Goal: Transaction & Acquisition: Subscribe to service/newsletter

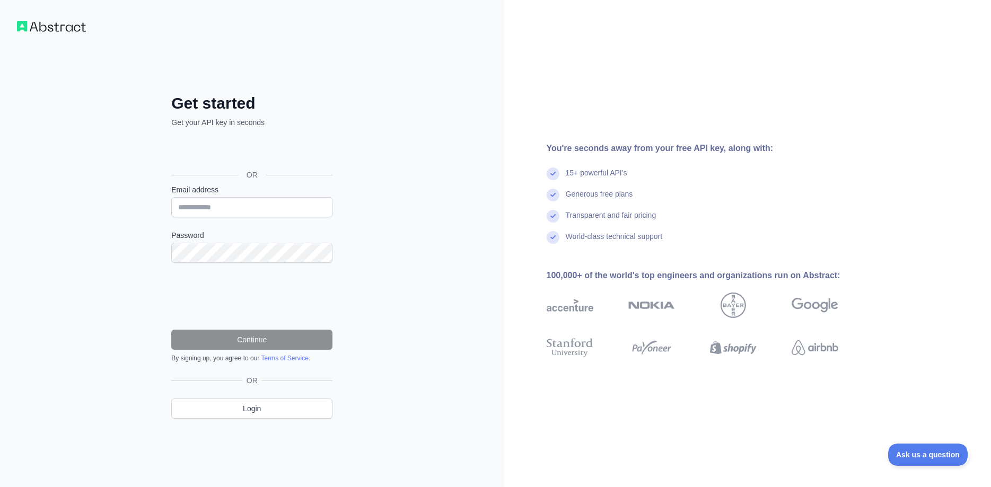
click at [709, 192] on div "Generous free plans" at bounding box center [710, 199] width 326 height 21
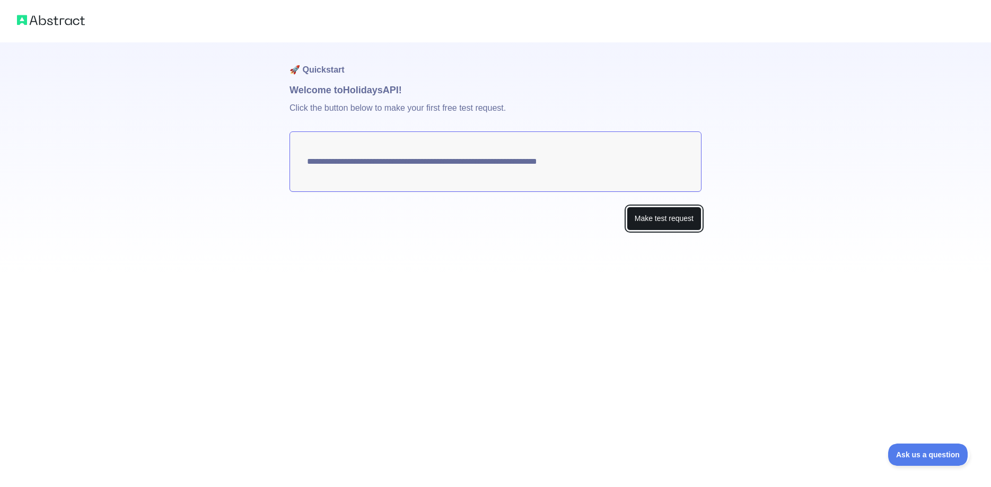
click at [658, 225] on button "Make test request" at bounding box center [664, 219] width 75 height 24
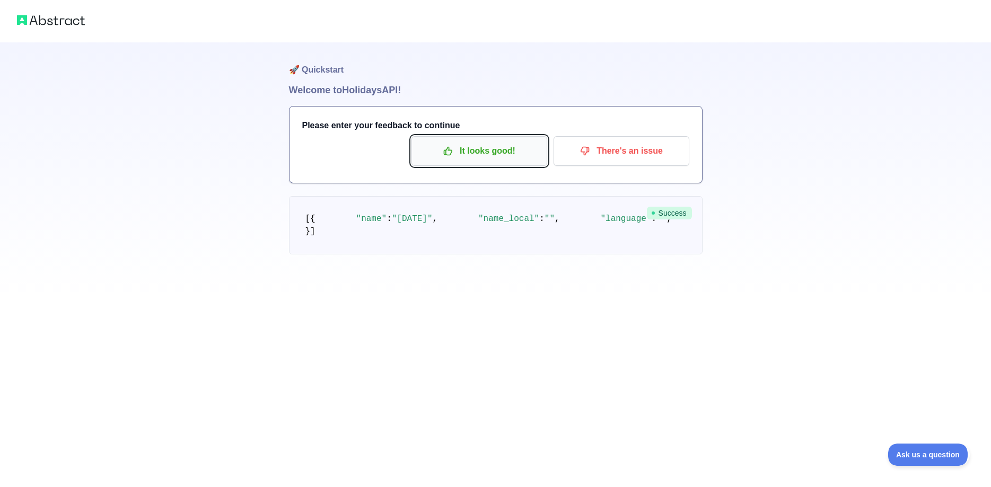
click at [502, 159] on p "It looks good!" at bounding box center [479, 151] width 120 height 18
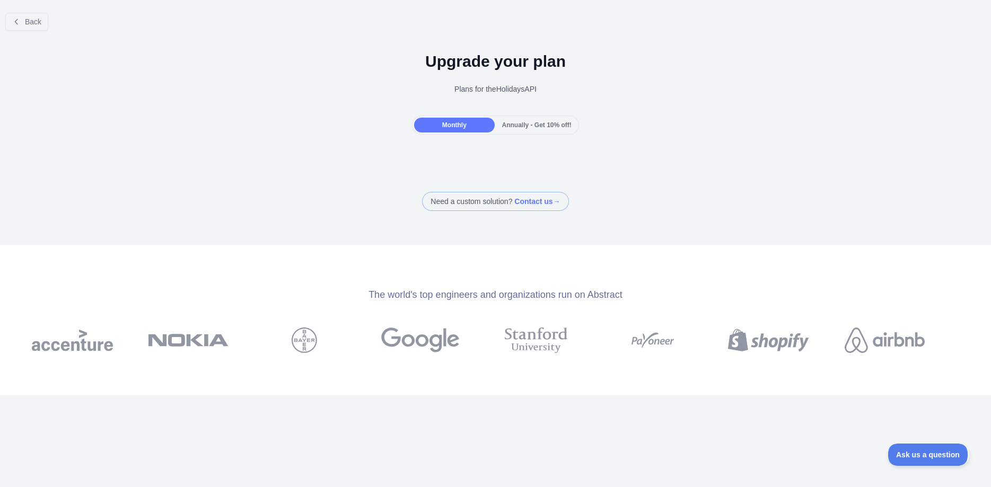
click at [500, 121] on div "Annually - Get 10% off!" at bounding box center [537, 125] width 80 height 15
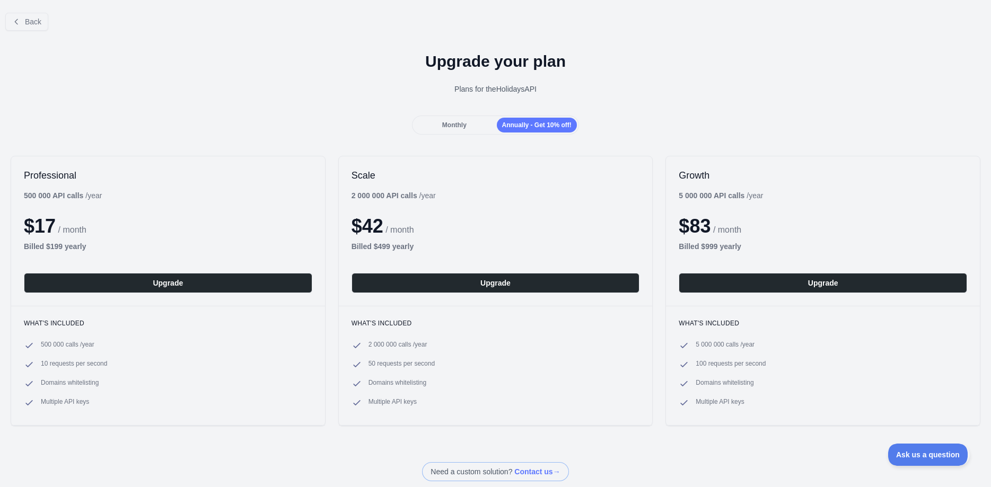
click at [488, 127] on div "Monthly" at bounding box center [454, 125] width 80 height 15
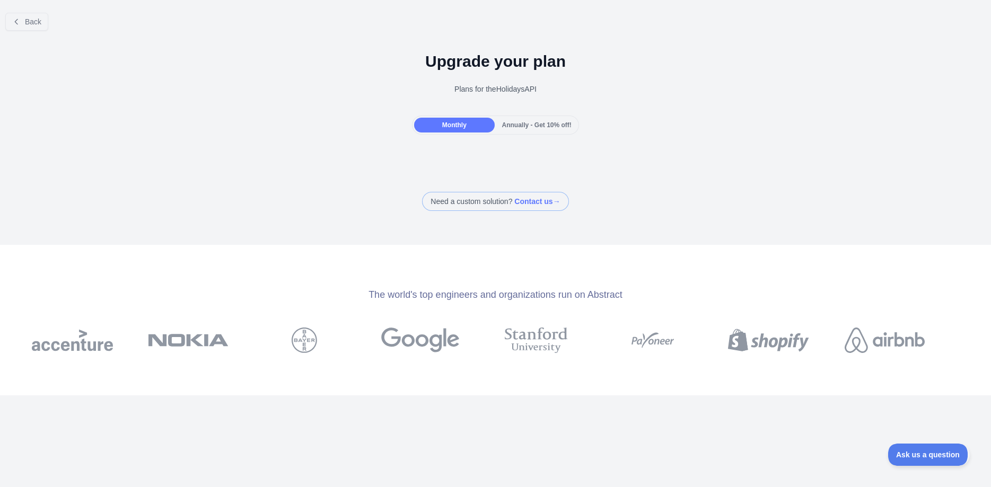
scroll to position [309, 0]
